Goal: Task Accomplishment & Management: Manage account settings

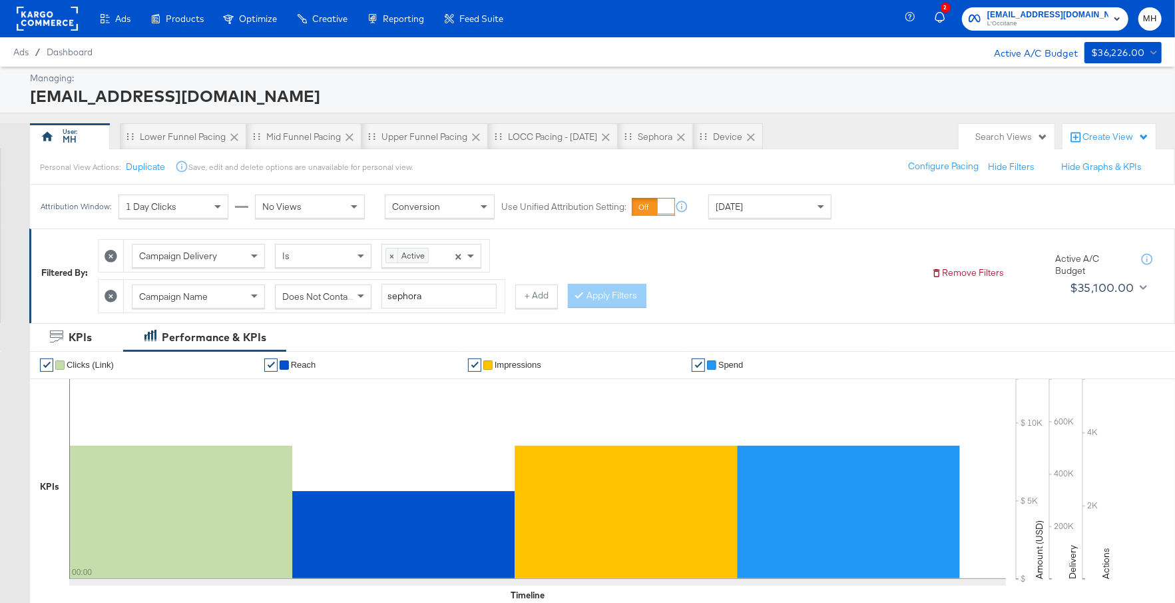
scroll to position [623, 0]
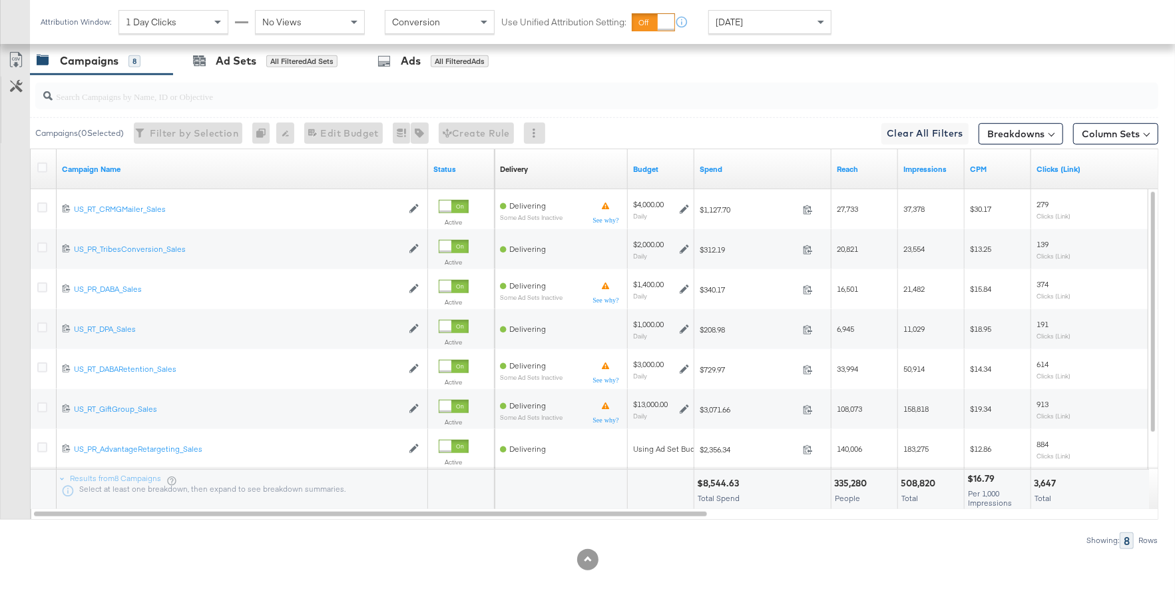
click at [760, 170] on div "Spend" at bounding box center [763, 168] width 137 height 21
click at [769, 165] on link "Spend" at bounding box center [763, 169] width 127 height 11
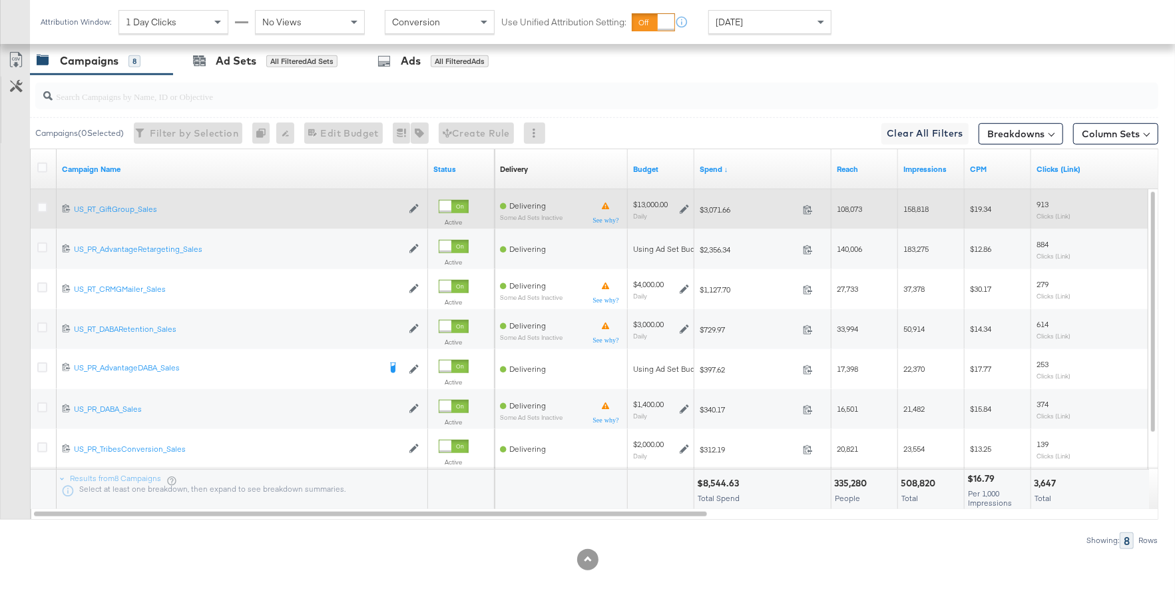
click at [685, 207] on icon at bounding box center [684, 208] width 9 height 9
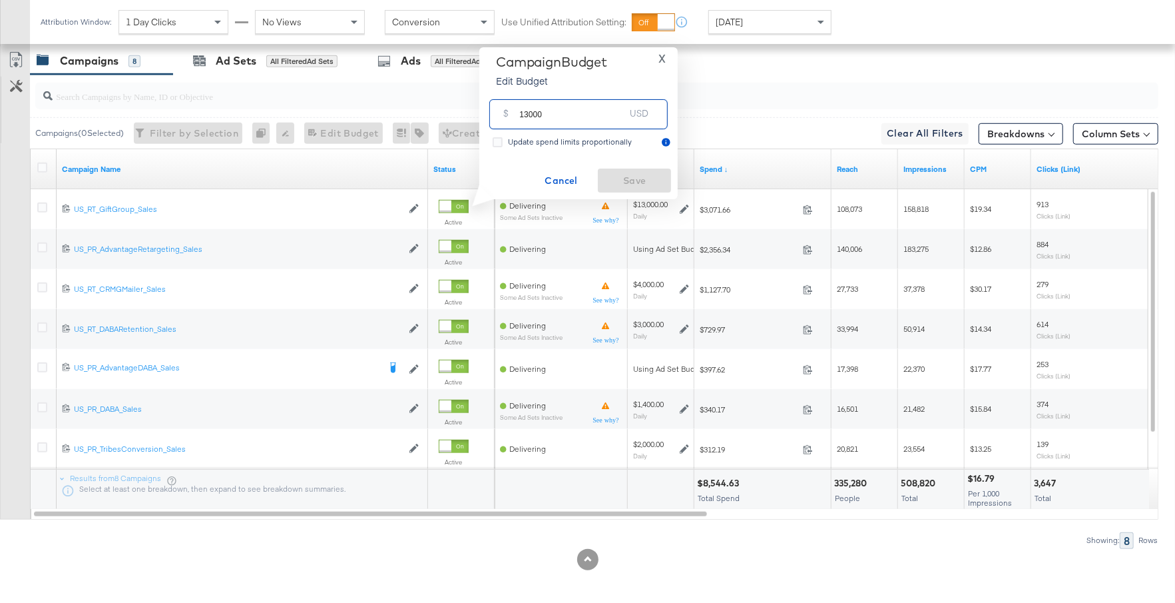
drag, startPoint x: 550, startPoint y: 122, endPoint x: 514, endPoint y: 118, distance: 36.2
click at [514, 118] on div "$ 13000 USD" at bounding box center [578, 114] width 178 height 30
type input "9000"
click at [641, 178] on span "Save" at bounding box center [634, 180] width 63 height 17
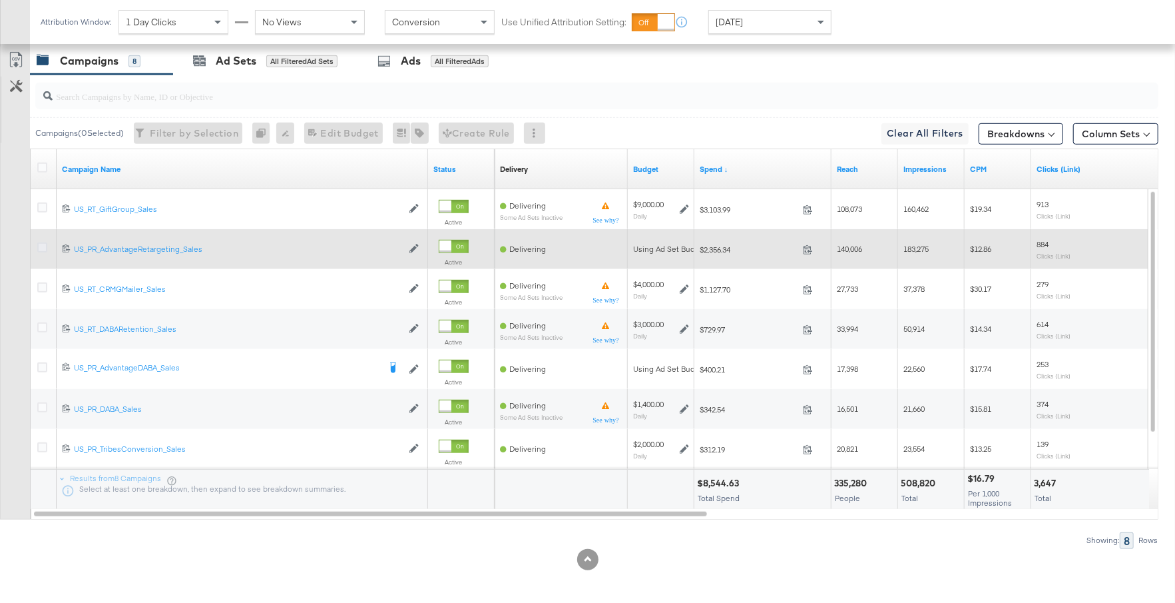
click at [42, 246] on icon at bounding box center [42, 247] width 10 height 10
click at [0, 0] on input "checkbox" at bounding box center [0, 0] width 0 height 0
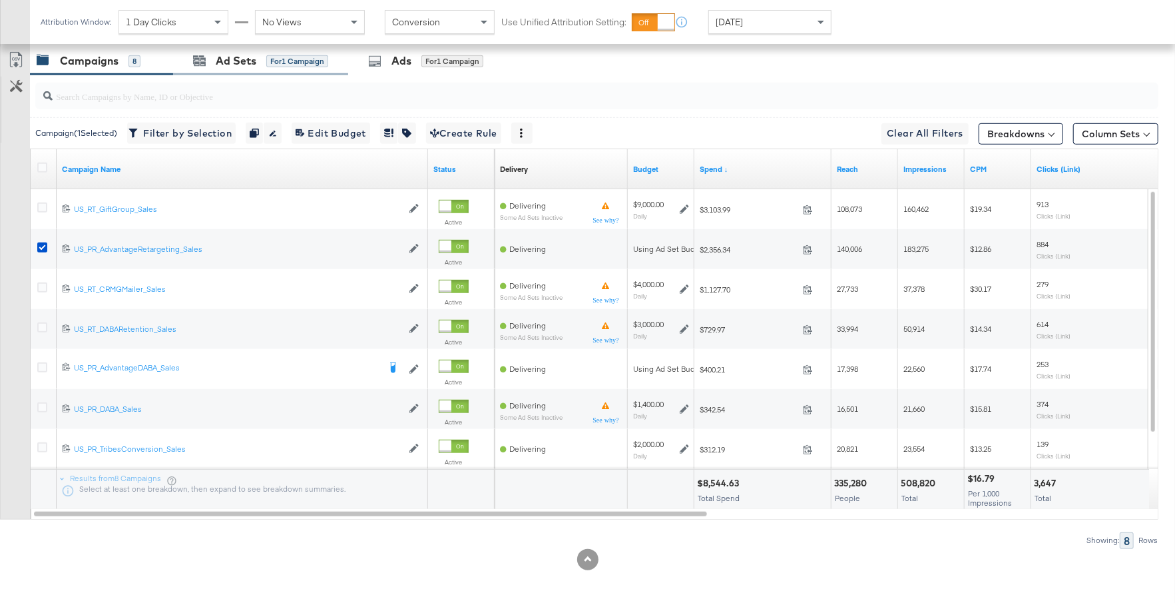
click at [242, 66] on div "Ad Sets for 1 Campaign" at bounding box center [260, 61] width 175 height 29
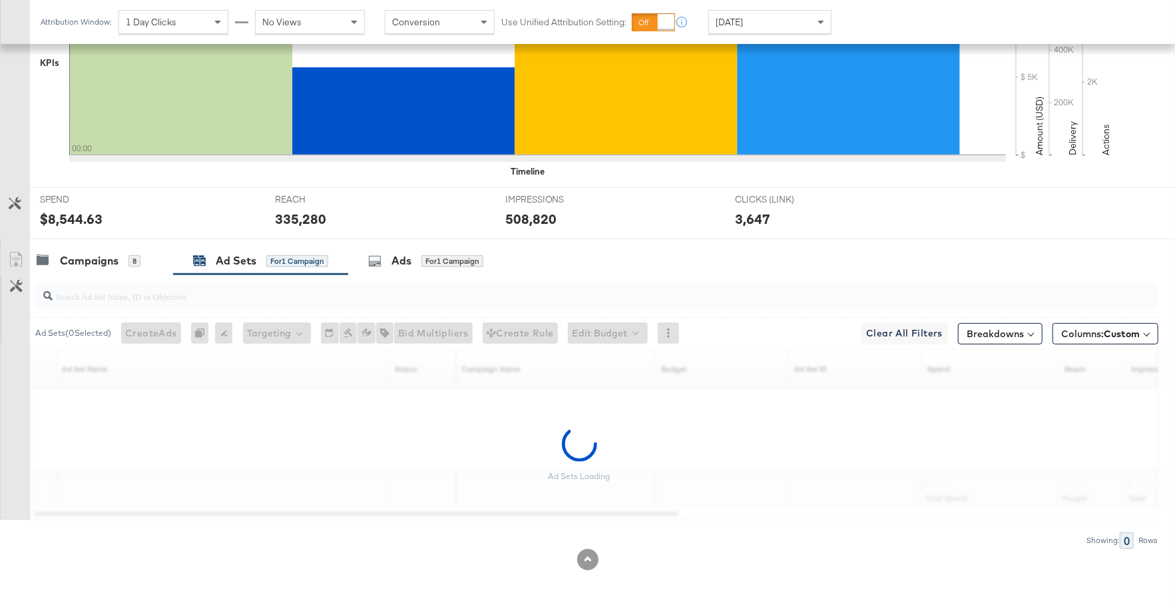
scroll to position [384, 0]
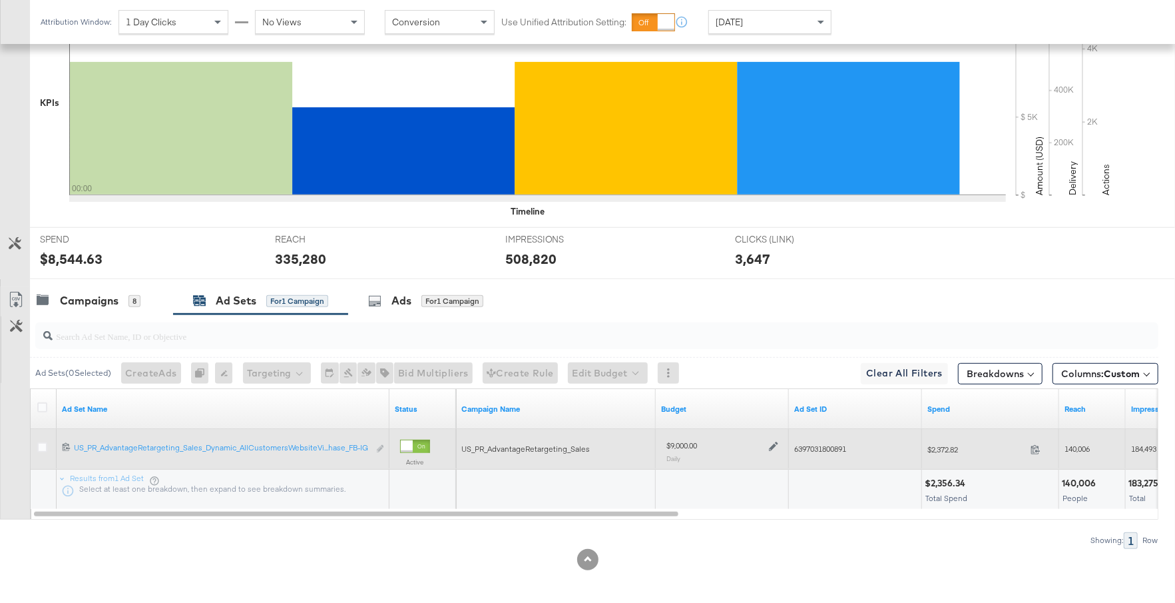
click at [774, 445] on icon at bounding box center [773, 446] width 9 height 9
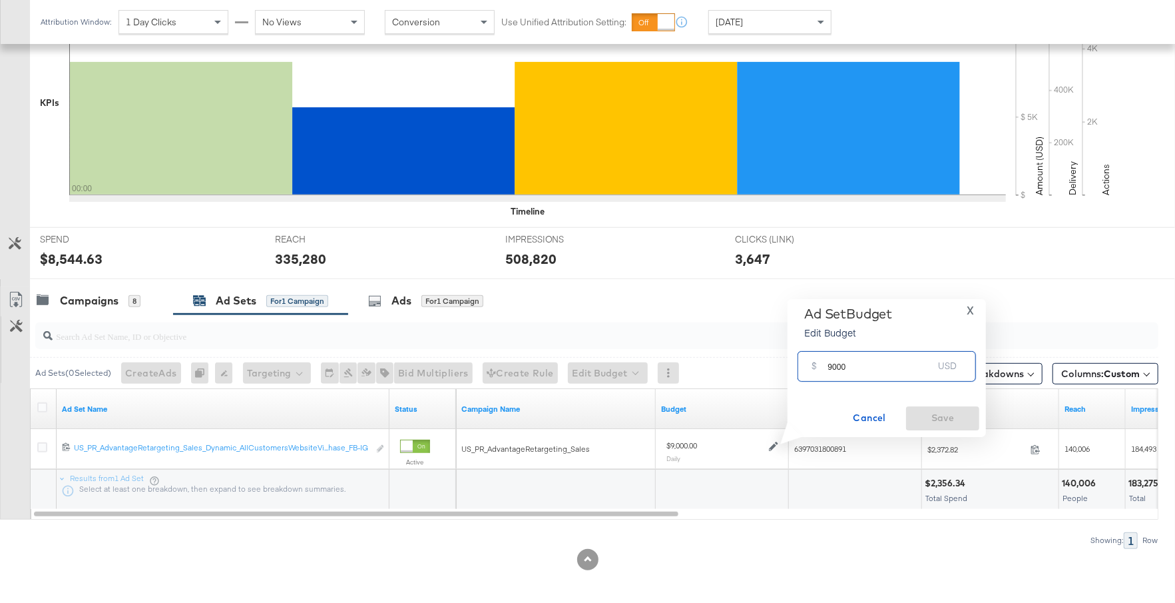
drag, startPoint x: 858, startPoint y: 368, endPoint x: 822, endPoint y: 367, distance: 36.0
click at [822, 367] on div "$ 9000 USD" at bounding box center [887, 366] width 178 height 30
drag, startPoint x: 850, startPoint y: 370, endPoint x: 817, endPoint y: 370, distance: 32.6
click at [817, 370] on div "$ 5000 USD" at bounding box center [887, 366] width 178 height 30
type input "5000"
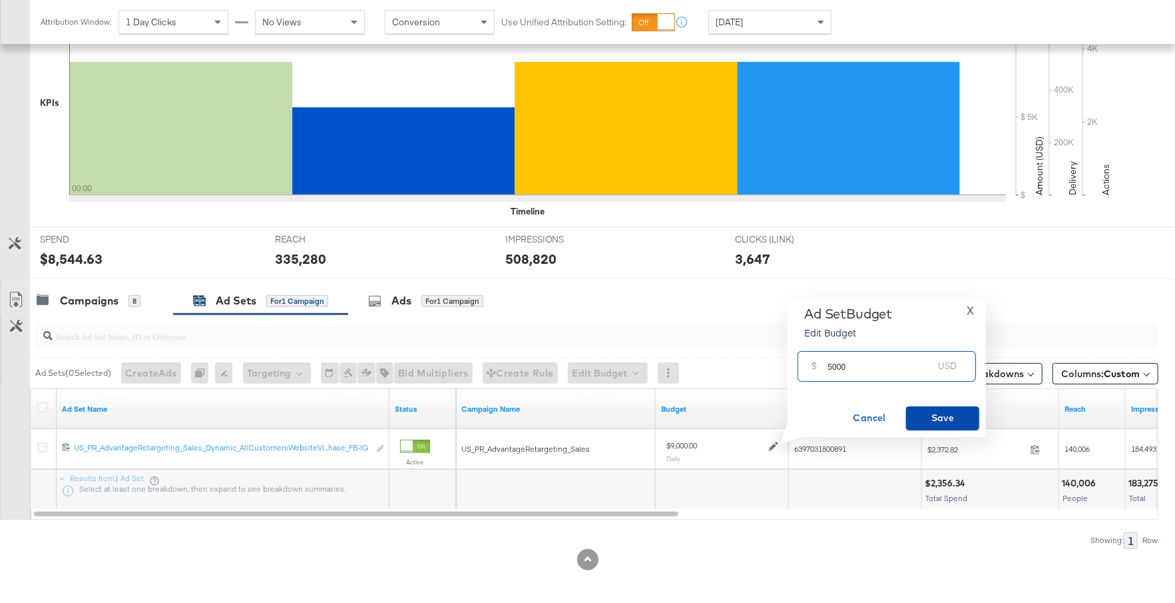
click at [963, 415] on span "Save" at bounding box center [943, 418] width 63 height 17
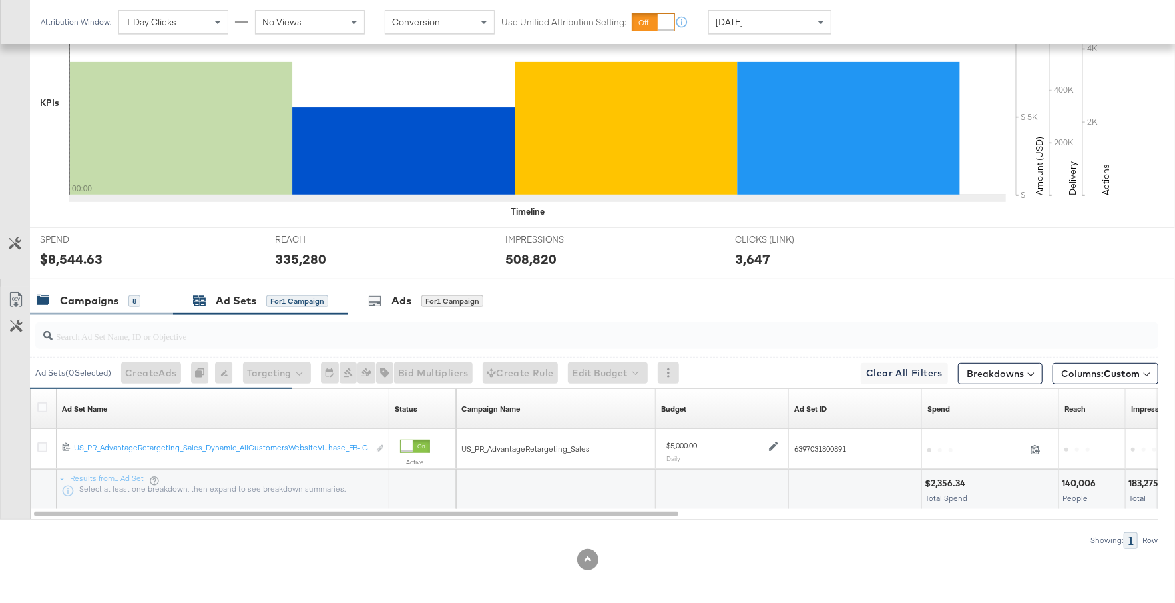
click at [123, 300] on div "Campaigns 8" at bounding box center [89, 300] width 104 height 15
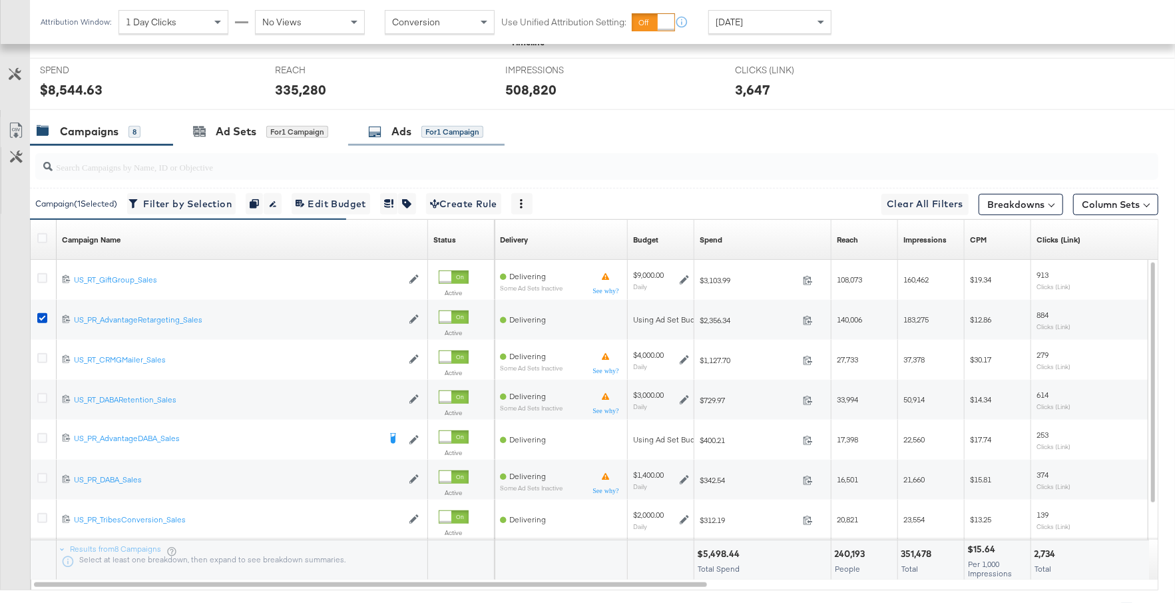
scroll to position [622, 0]
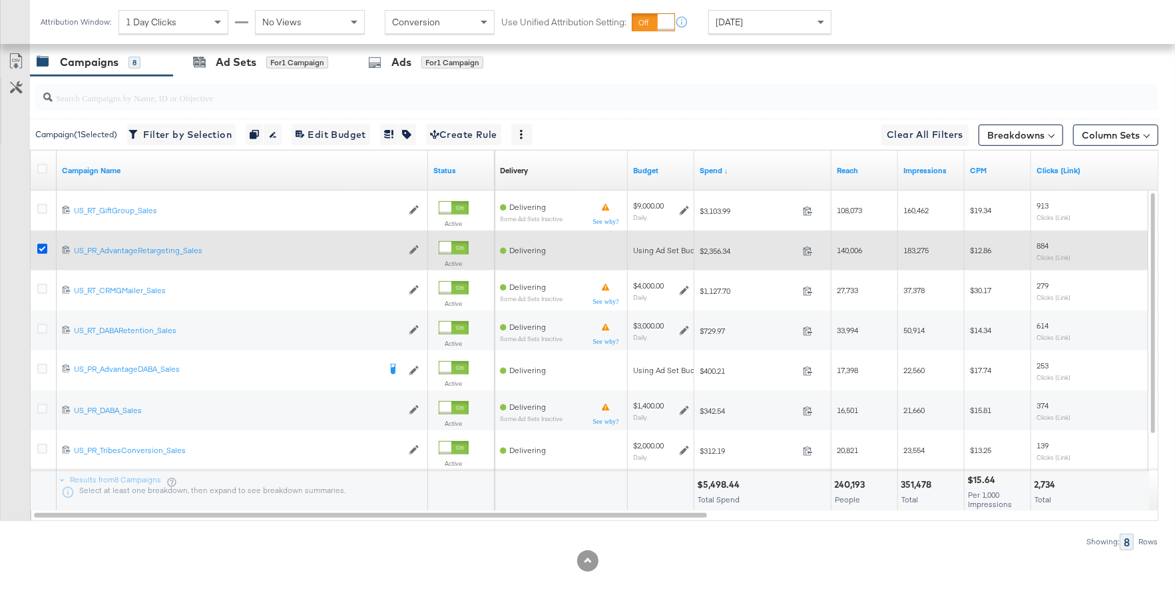
click at [43, 244] on icon at bounding box center [42, 249] width 10 height 10
click at [0, 0] on input "checkbox" at bounding box center [0, 0] width 0 height 0
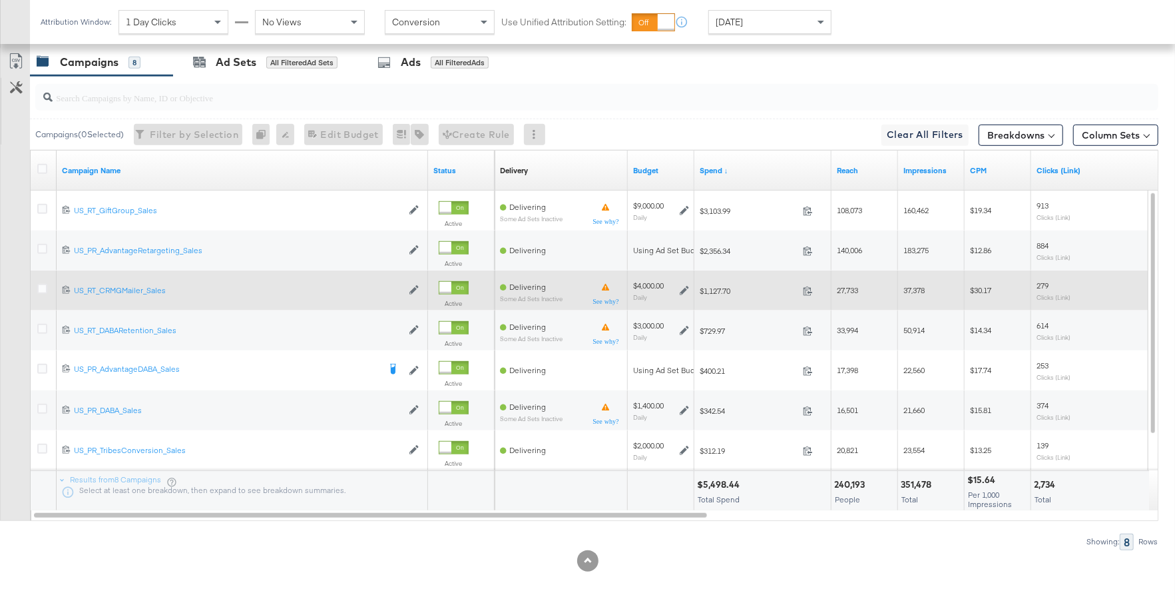
click at [685, 286] on icon at bounding box center [684, 290] width 9 height 9
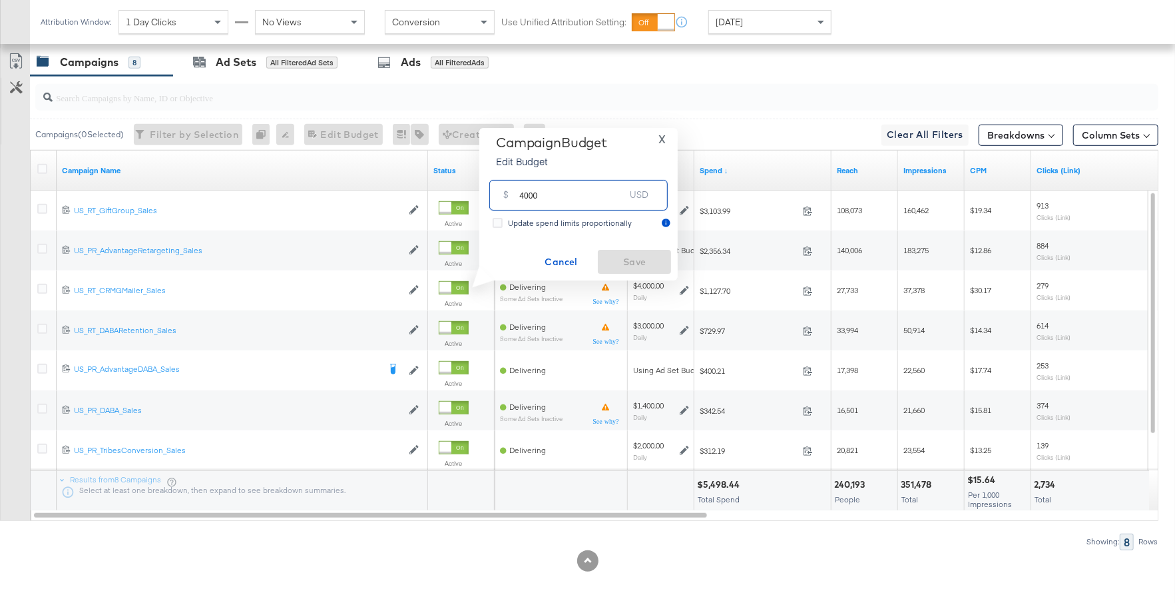
drag, startPoint x: 547, startPoint y: 198, endPoint x: 509, endPoint y: 198, distance: 38.6
click at [509, 198] on div "$ 4000 USD" at bounding box center [578, 195] width 178 height 30
type input "3000"
click at [610, 266] on span "Save" at bounding box center [634, 262] width 63 height 17
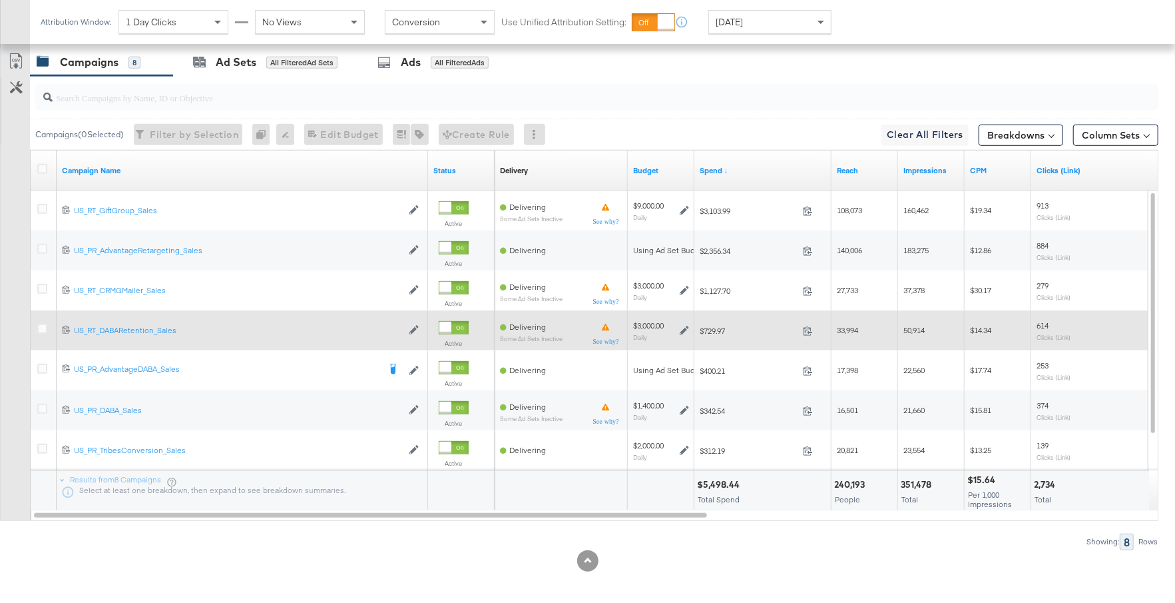
click at [683, 328] on icon at bounding box center [684, 330] width 9 height 9
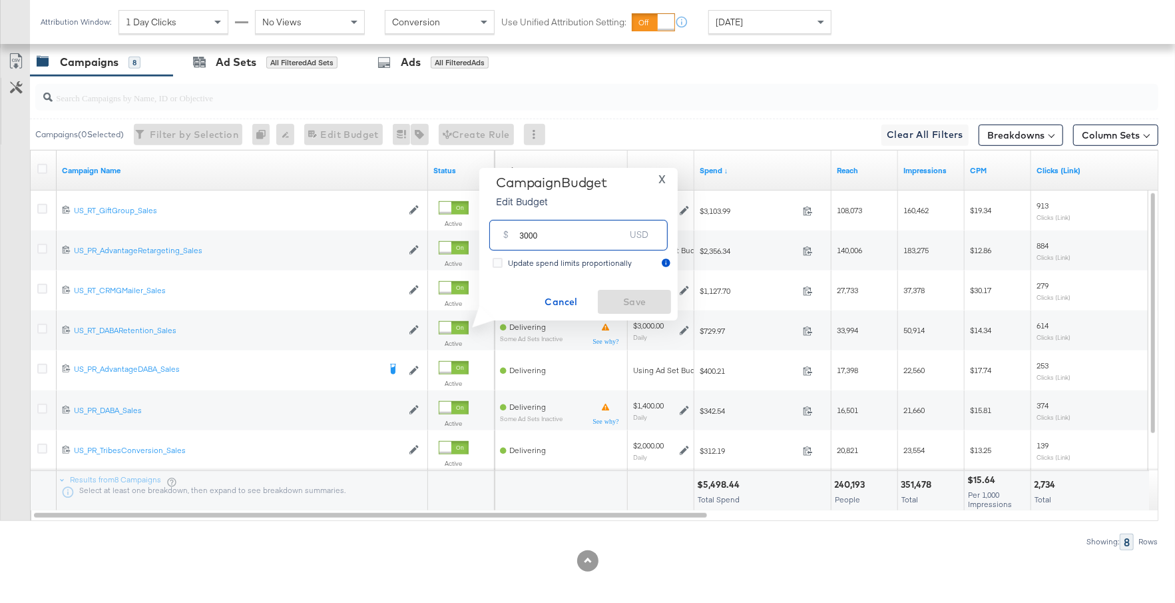
drag, startPoint x: 554, startPoint y: 239, endPoint x: 501, endPoint y: 236, distance: 53.4
click at [501, 236] on div "$ 3000 USD" at bounding box center [578, 235] width 178 height 30
type input "4000"
click at [639, 305] on span "Save" at bounding box center [634, 302] width 63 height 17
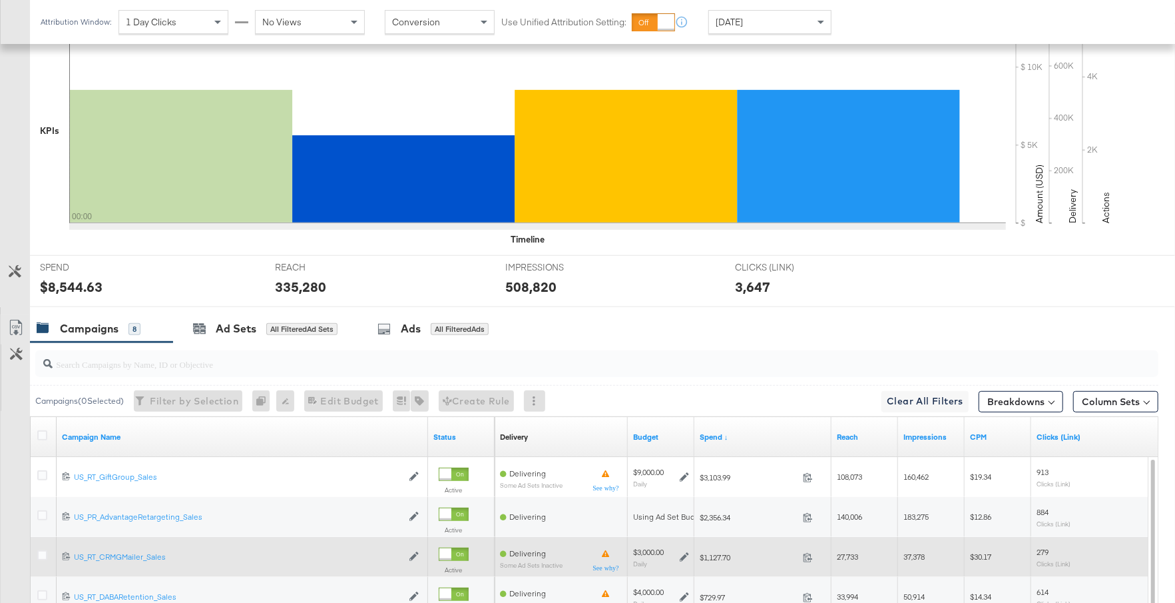
scroll to position [0, 0]
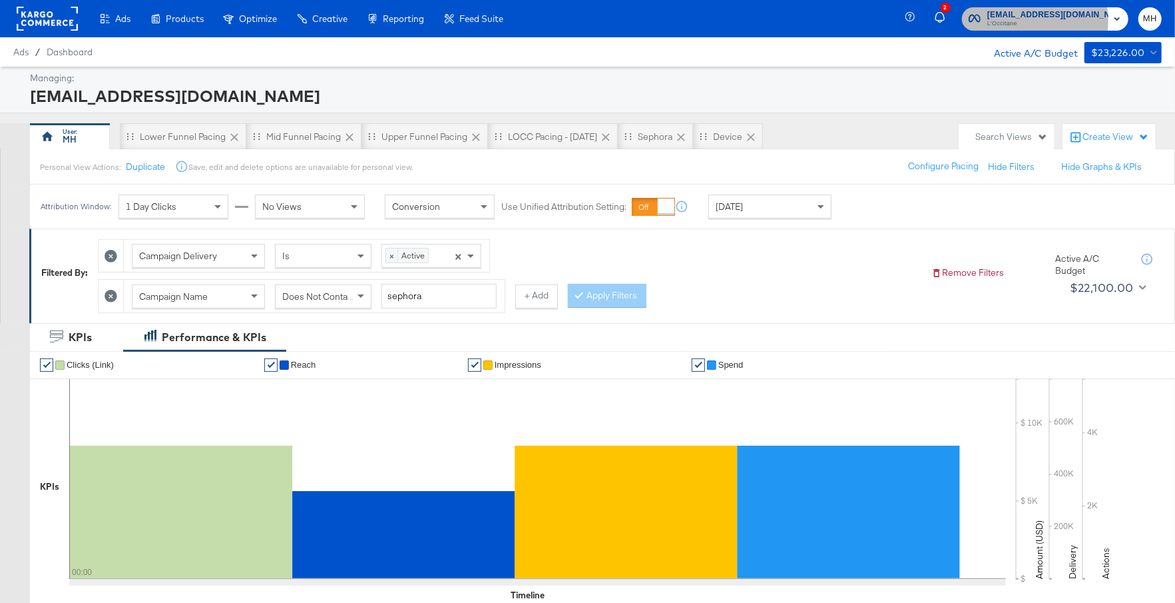
click at [1053, 21] on span "L'Occitane" at bounding box center [1048, 24] width 121 height 11
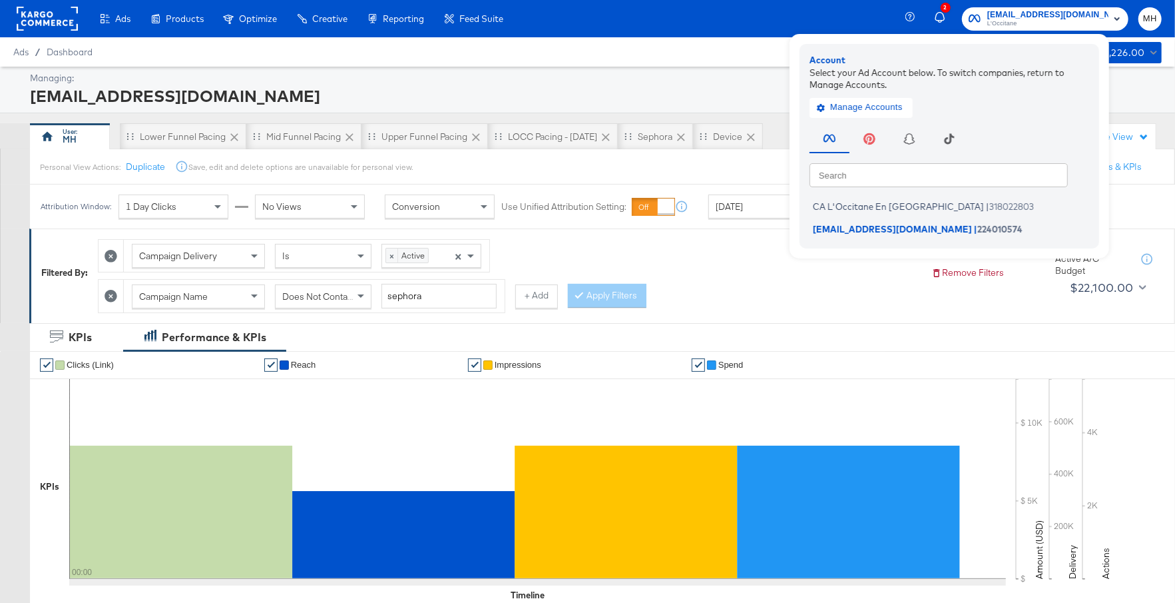
click at [831, 316] on div "Filtered By: Campaign Delivery Is × Active × Campaign Name Does Not Contain sep…" at bounding box center [602, 275] width 1146 height 95
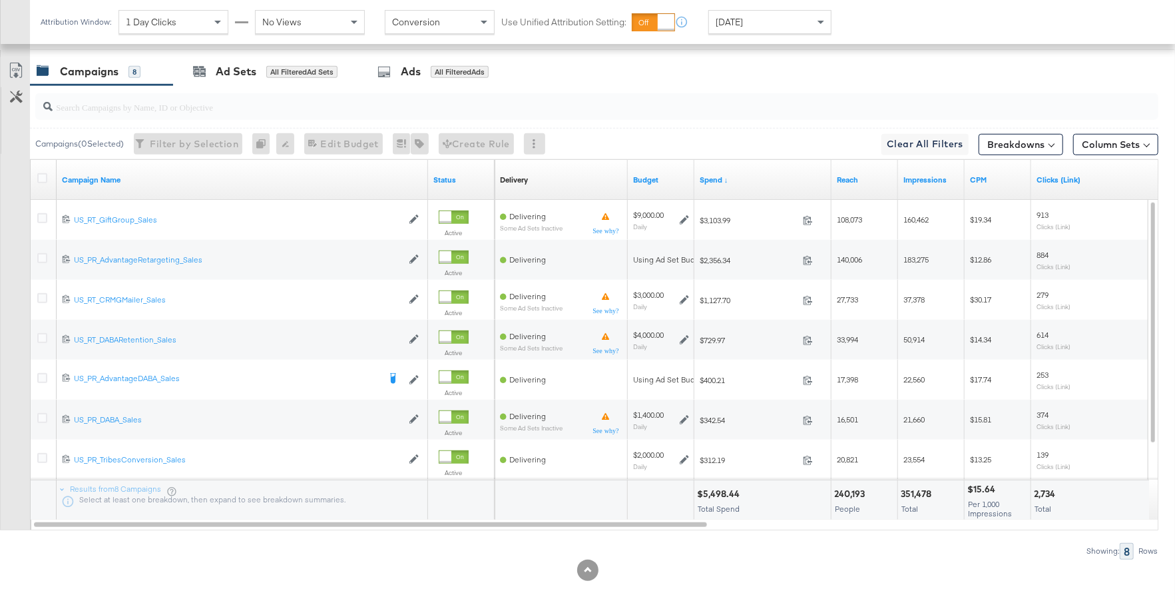
scroll to position [623, 0]
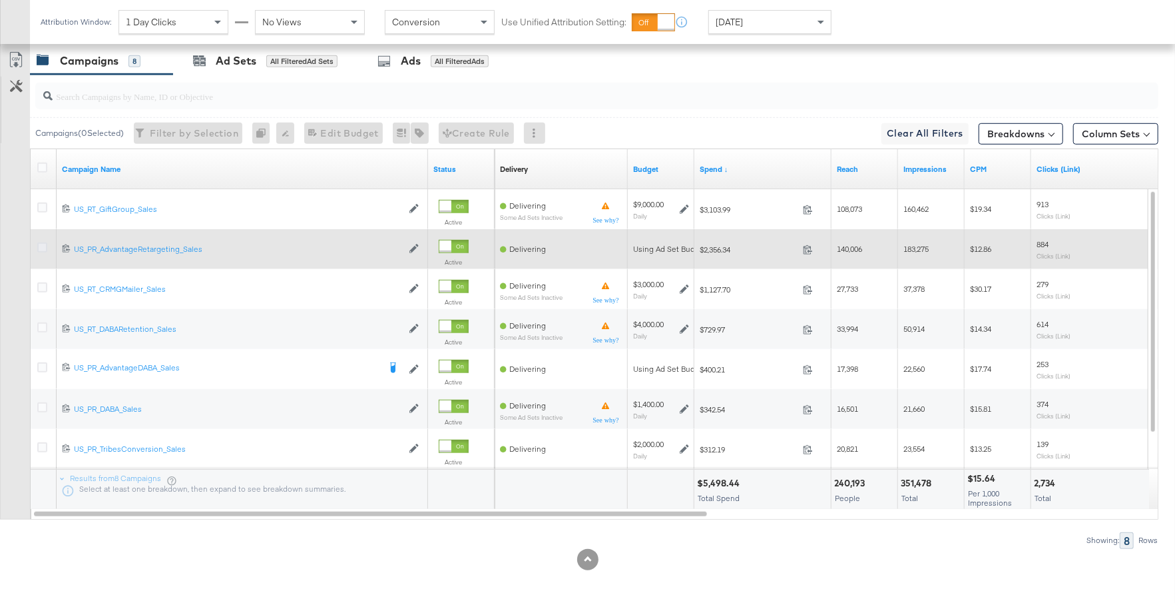
click at [44, 244] on icon at bounding box center [42, 247] width 10 height 10
click at [0, 0] on input "checkbox" at bounding box center [0, 0] width 0 height 0
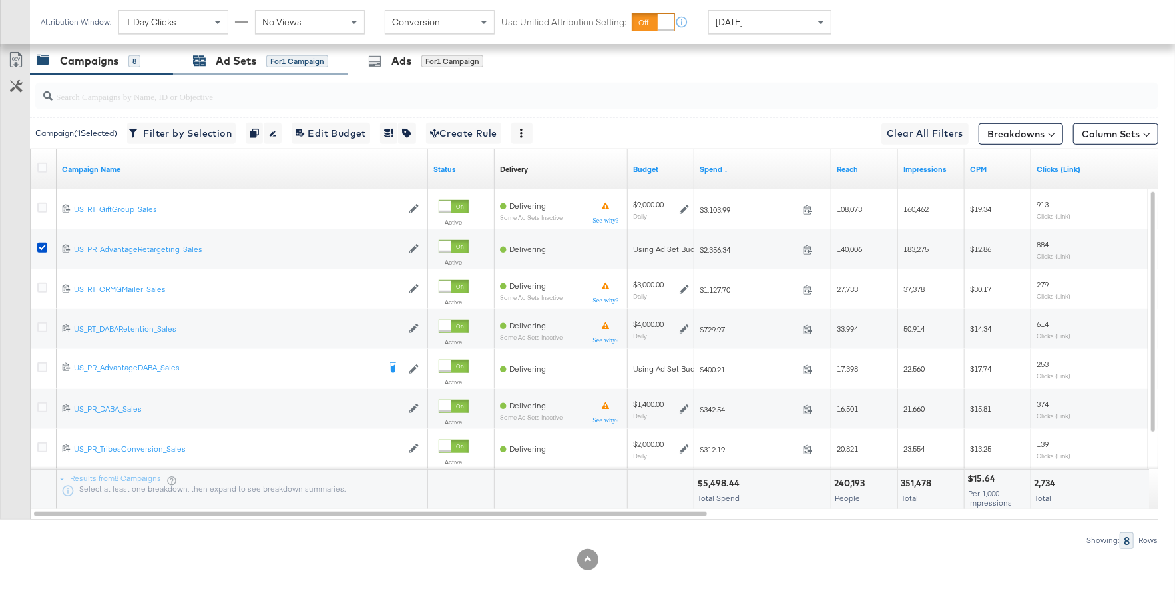
click at [239, 58] on div "Ad Sets" at bounding box center [236, 60] width 41 height 15
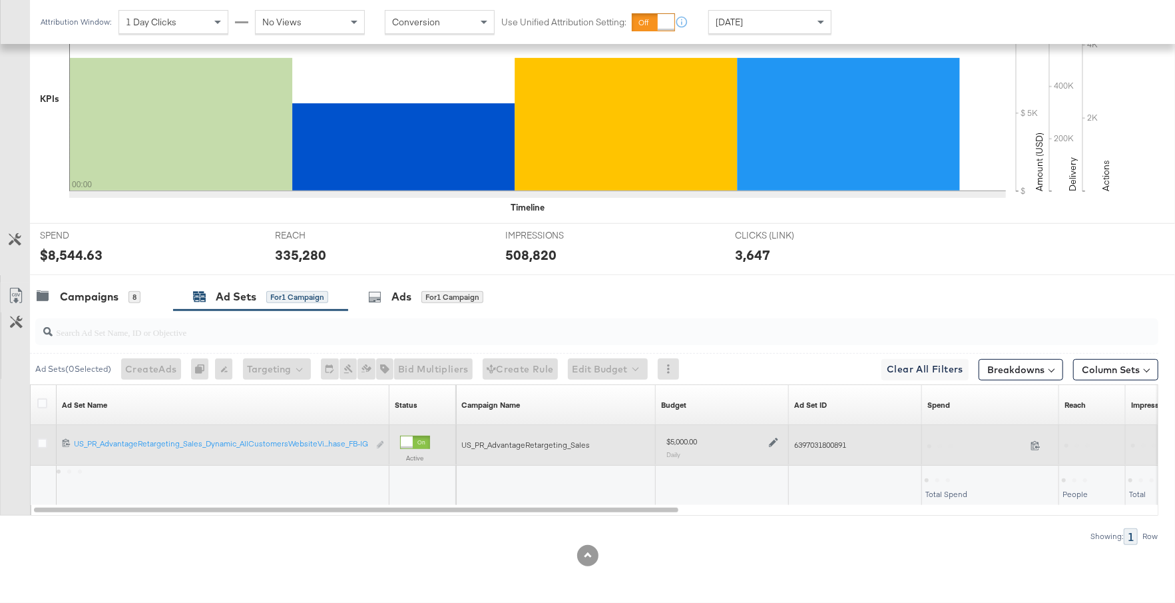
scroll to position [384, 0]
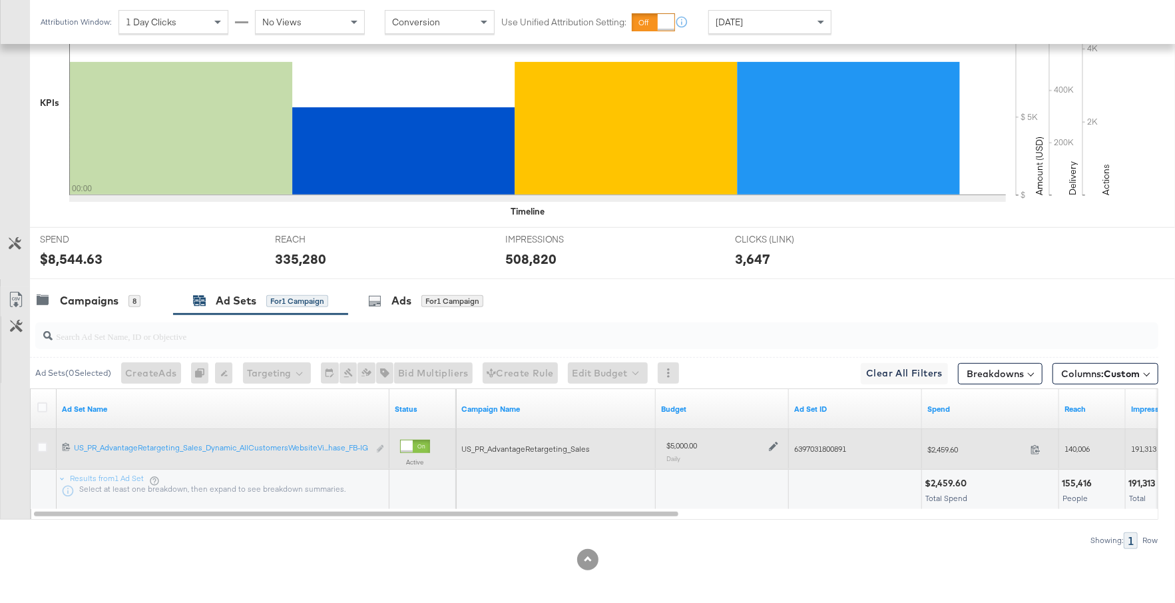
click at [775, 442] on icon at bounding box center [773, 446] width 9 height 9
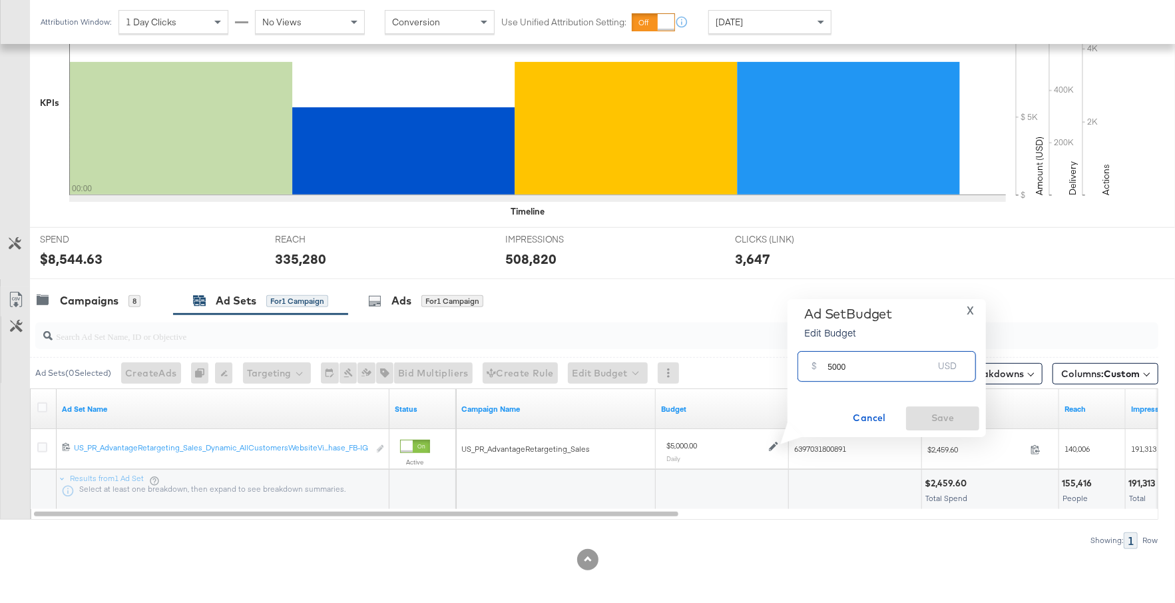
drag, startPoint x: 844, startPoint y: 371, endPoint x: 820, endPoint y: 372, distance: 24.6
click at [819, 372] on div "$ 5000 USD" at bounding box center [887, 366] width 178 height 30
type input "7000"
click at [968, 428] on button "Save" at bounding box center [942, 418] width 73 height 24
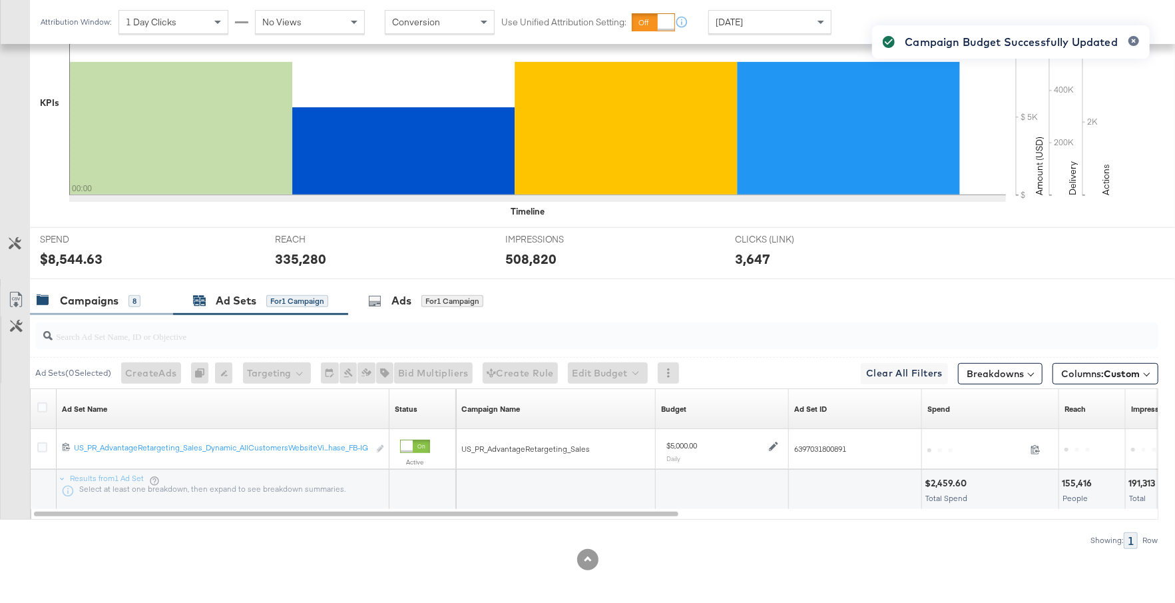
click at [129, 300] on div "8" at bounding box center [135, 301] width 12 height 12
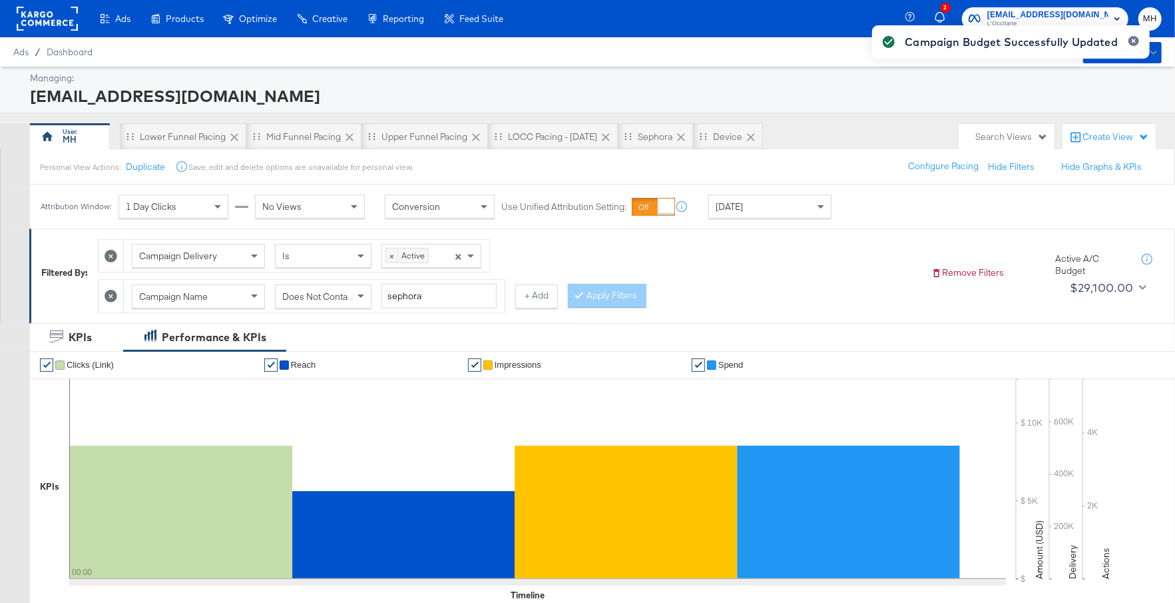
scroll to position [550, 0]
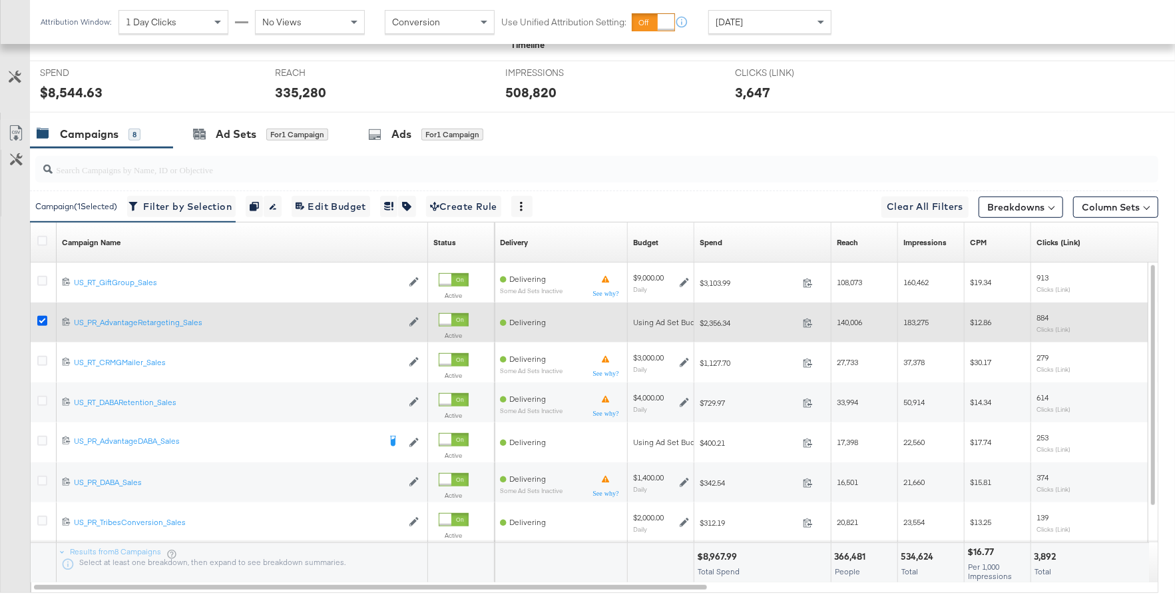
click at [42, 316] on icon at bounding box center [42, 321] width 10 height 10
click at [0, 0] on input "checkbox" at bounding box center [0, 0] width 0 height 0
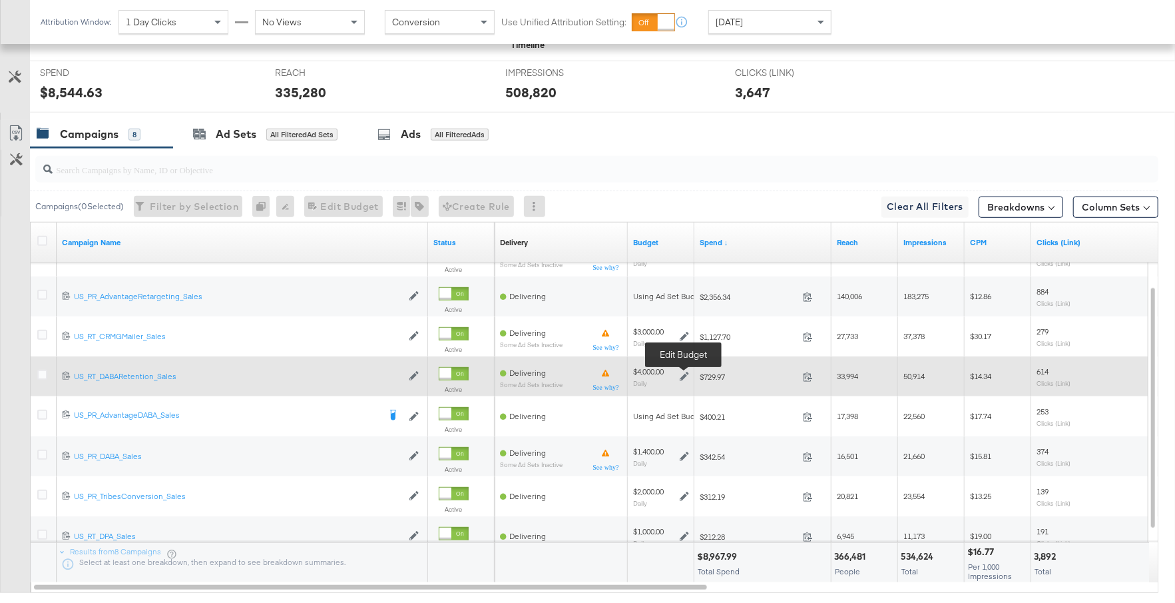
click at [686, 374] on icon at bounding box center [684, 376] width 9 height 9
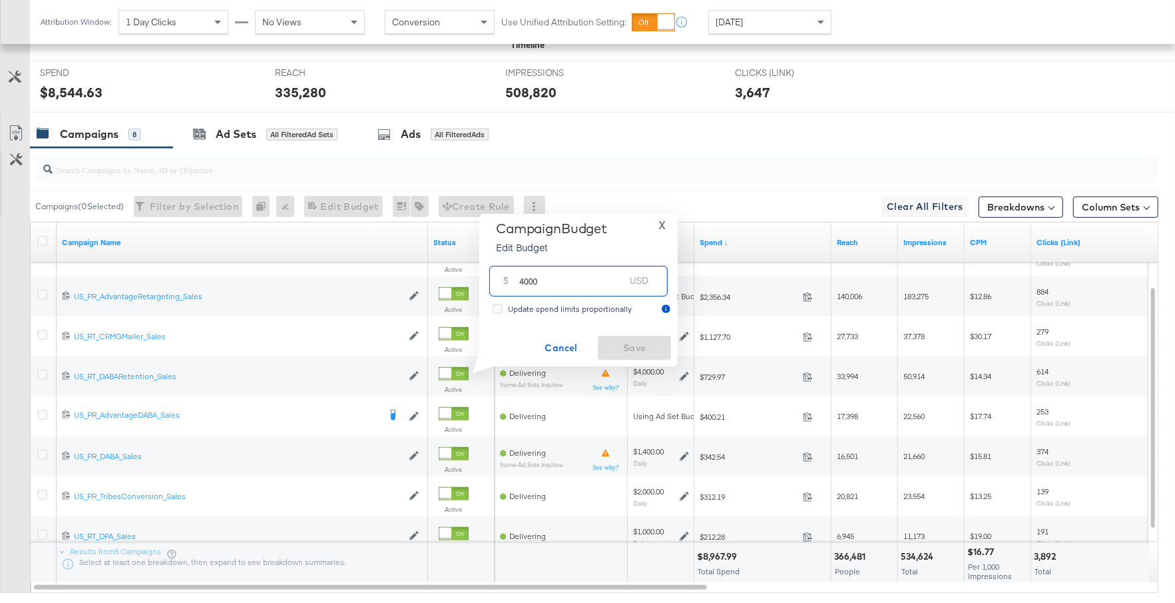
drag, startPoint x: 537, startPoint y: 283, endPoint x: 511, endPoint y: 283, distance: 26.0
click at [511, 283] on div "$ 4000 USD" at bounding box center [578, 281] width 178 height 30
type input "5000"
click at [625, 342] on span "Save" at bounding box center [634, 348] width 63 height 17
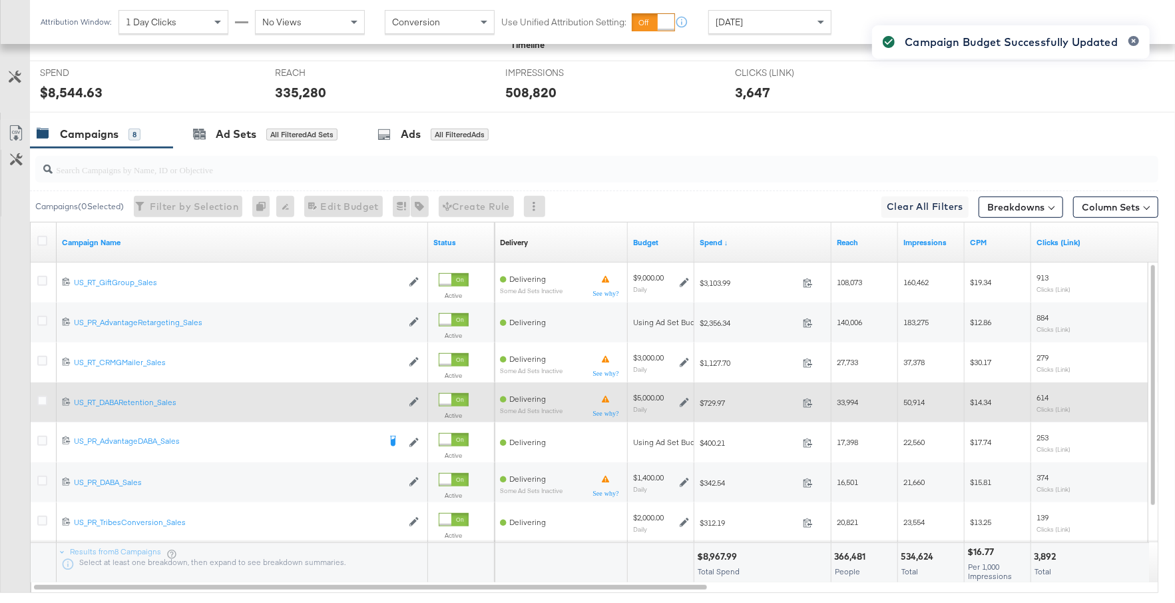
scroll to position [512, 0]
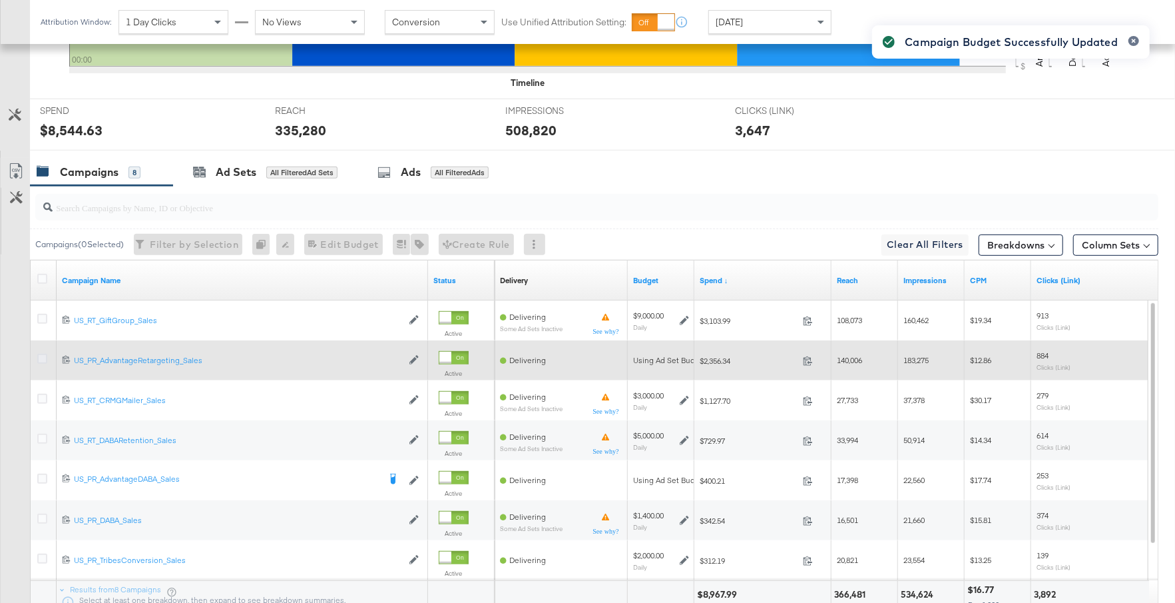
click at [40, 354] on icon at bounding box center [42, 359] width 10 height 10
click at [0, 0] on input "checkbox" at bounding box center [0, 0] width 0 height 0
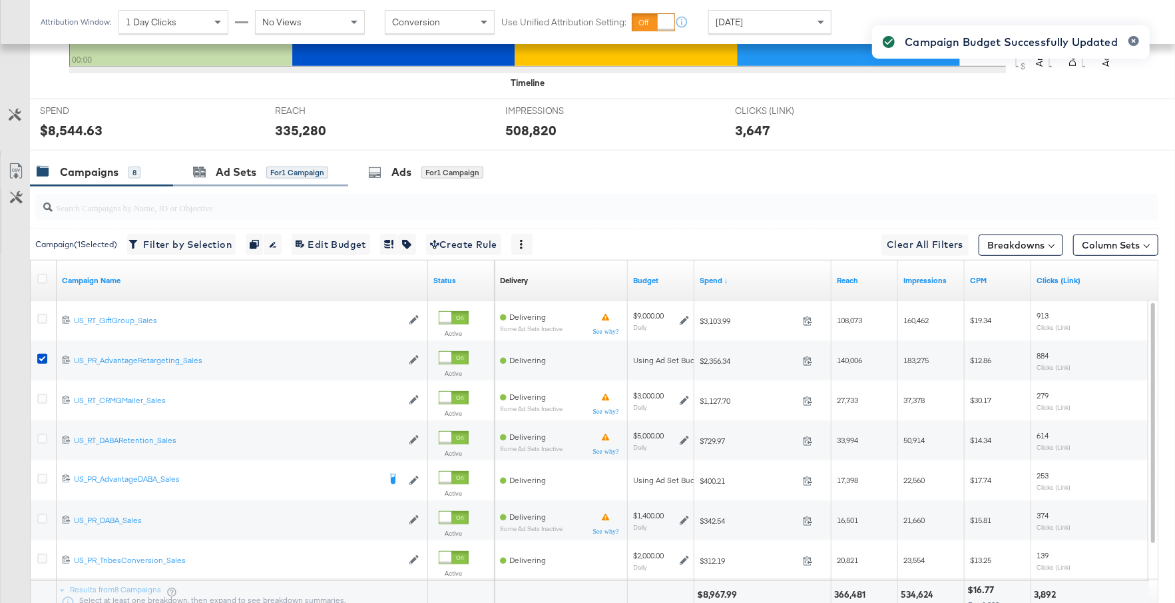
click at [238, 159] on div "Ad Sets for 1 Campaign" at bounding box center [260, 172] width 175 height 29
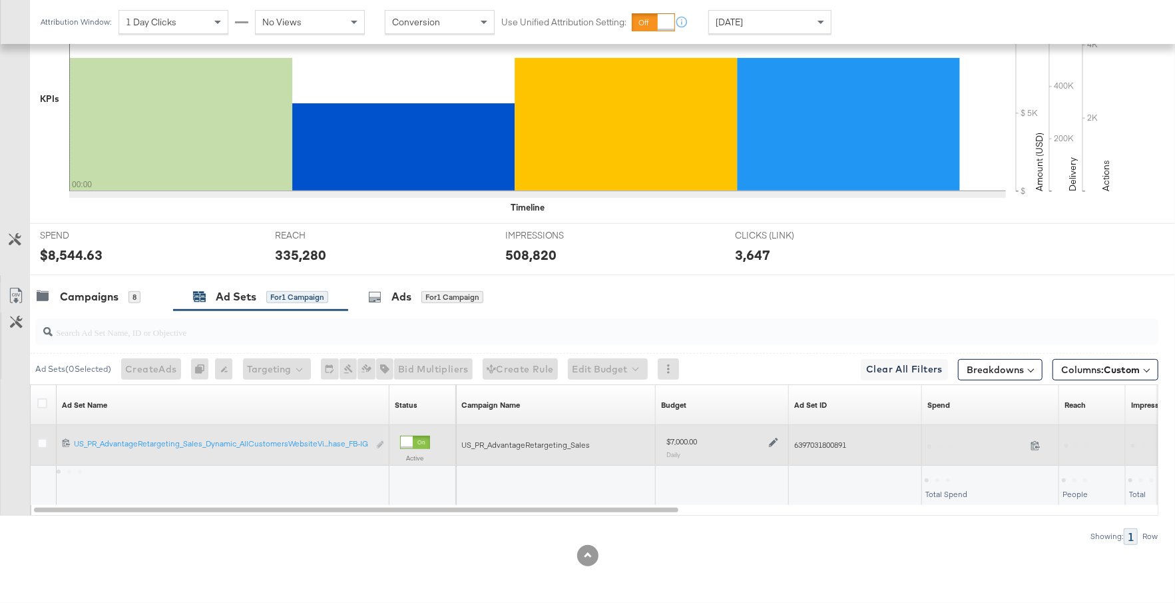
scroll to position [384, 0]
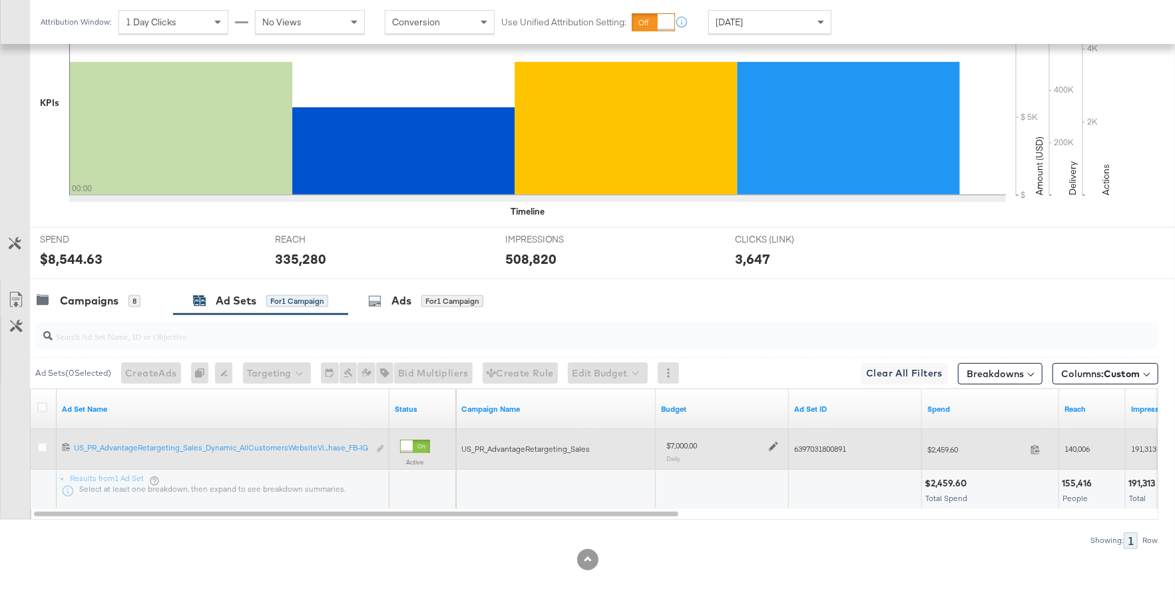
click at [769, 442] on icon at bounding box center [773, 446] width 9 height 9
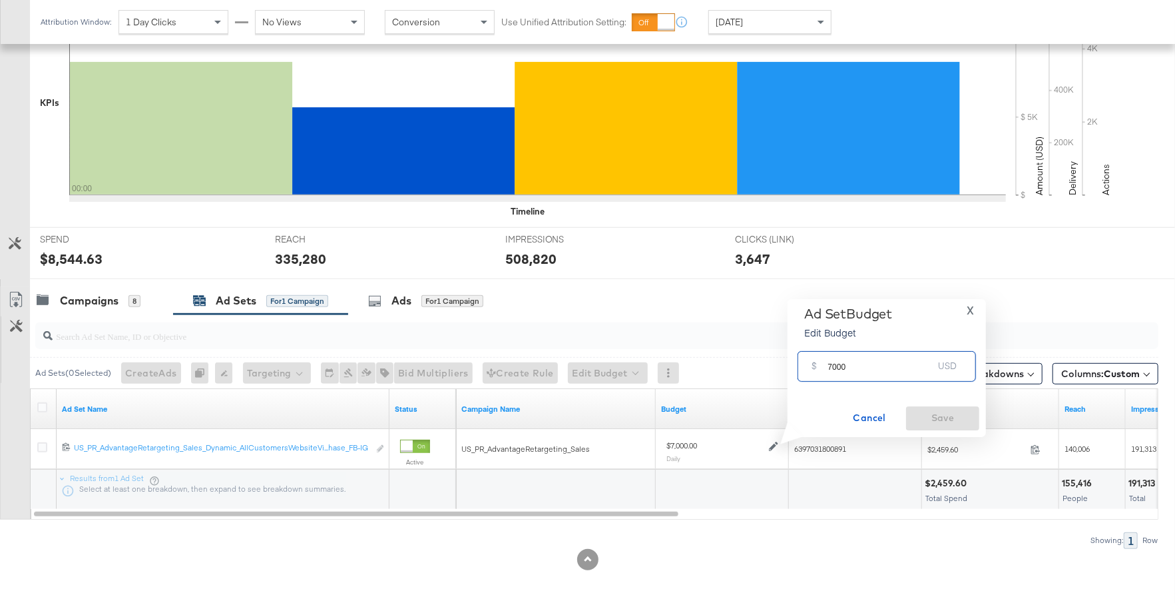
drag, startPoint x: 853, startPoint y: 370, endPoint x: 820, endPoint y: 370, distance: 33.3
click at [818, 370] on div "$ 7000 USD" at bounding box center [887, 366] width 178 height 30
type input "6000"
click at [964, 423] on span "Save" at bounding box center [943, 418] width 63 height 17
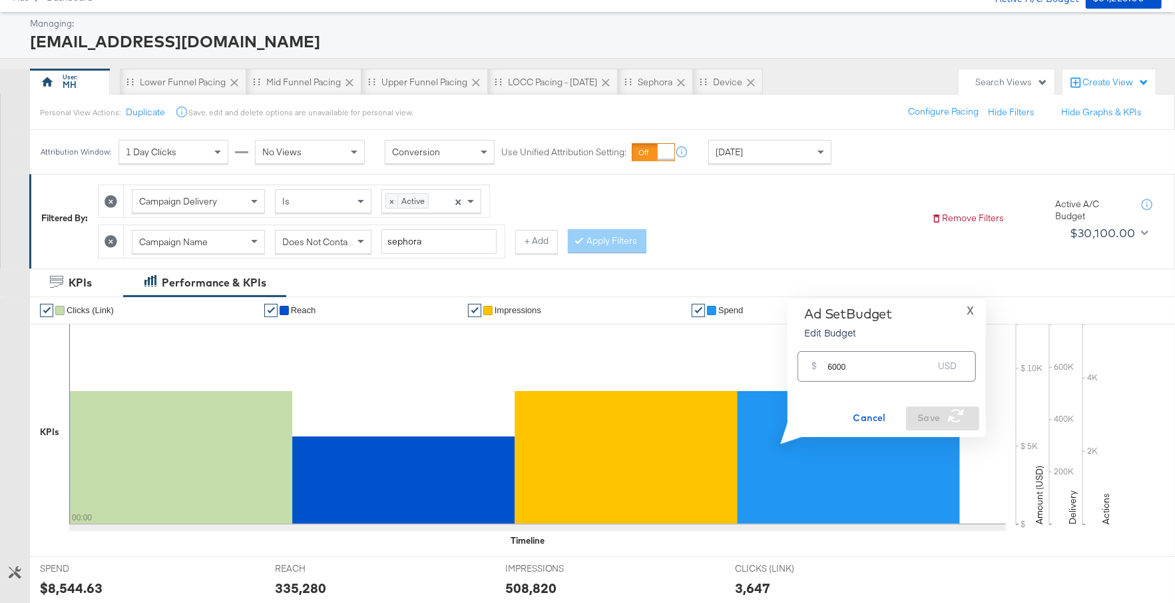
scroll to position [0, 0]
